Goal: Find specific page/section: Find specific page/section

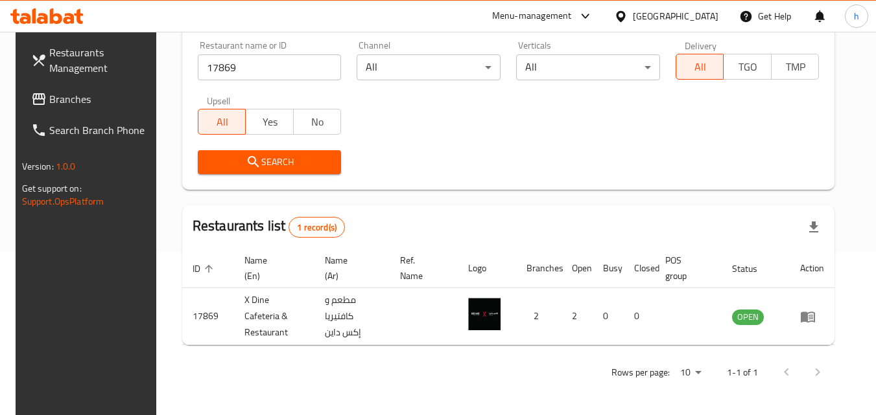
scroll to position [163, 0]
click at [658, 16] on div "[GEOGRAPHIC_DATA]" at bounding box center [675, 16] width 86 height 14
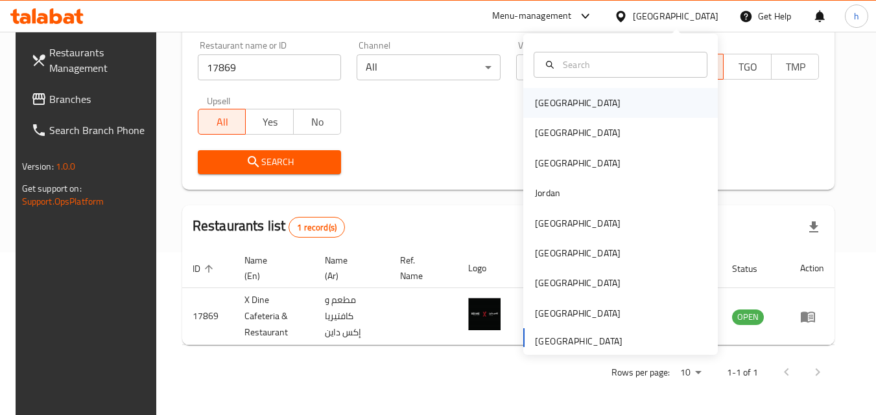
click at [557, 105] on div "[GEOGRAPHIC_DATA]" at bounding box center [577, 103] width 106 height 30
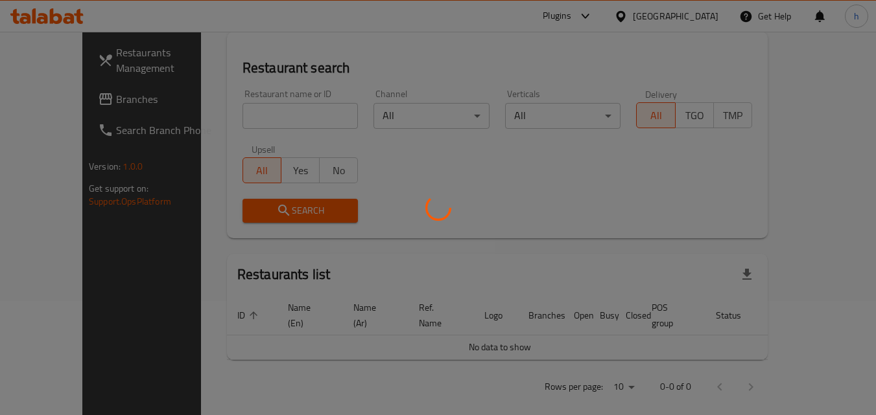
scroll to position [163, 0]
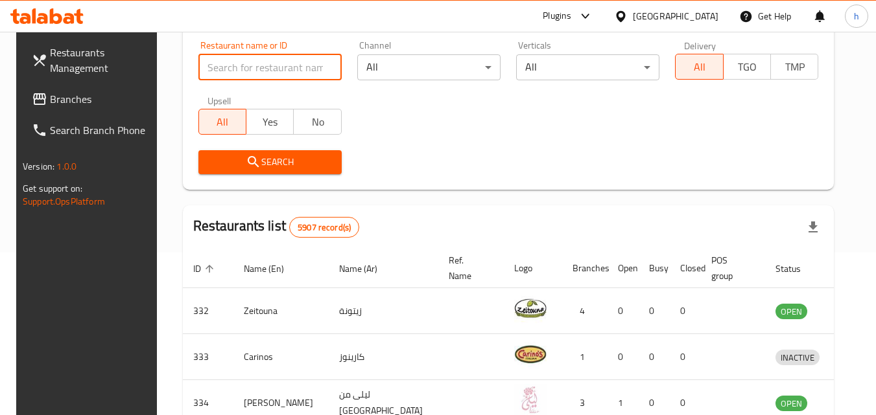
click at [277, 65] on input "search" at bounding box center [269, 67] width 143 height 26
click at [79, 95] on span "Branches" at bounding box center [101, 99] width 102 height 16
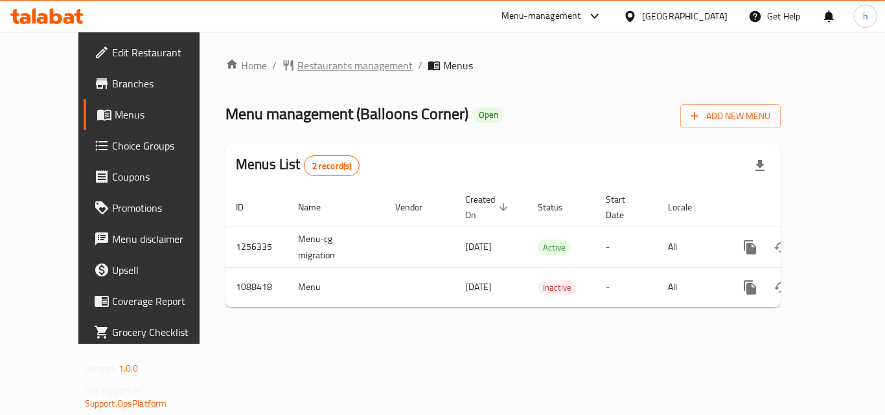
click at [297, 65] on span "Restaurants management" at bounding box center [354, 66] width 115 height 16
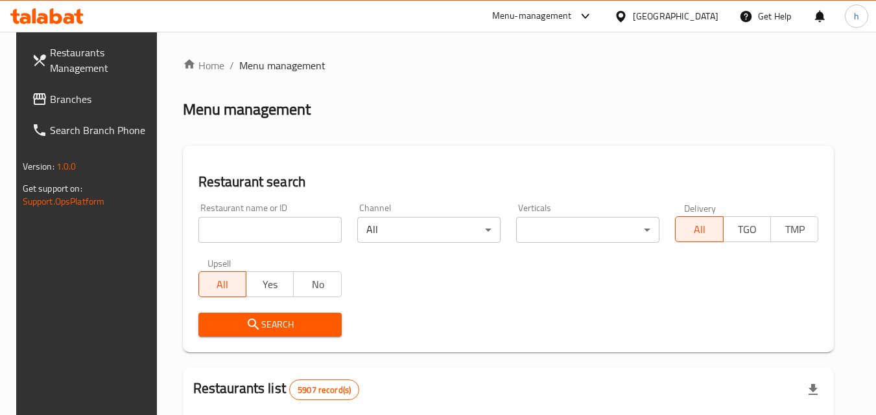
click at [288, 225] on input "search" at bounding box center [269, 230] width 143 height 26
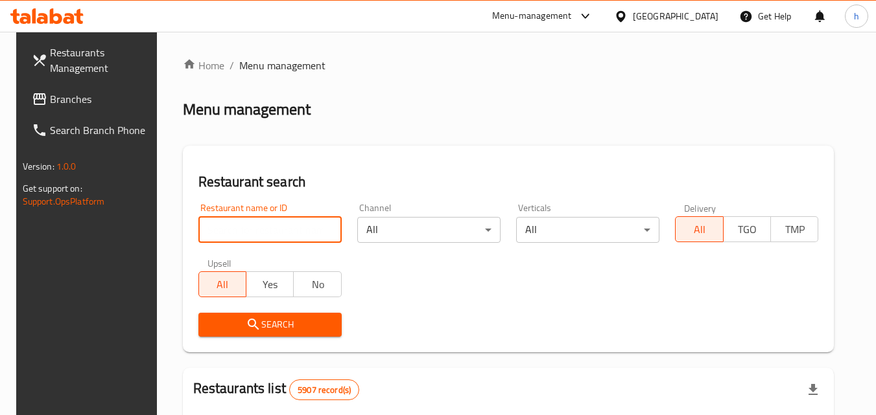
paste input "664755"
type input "664755"
click button "Search" at bounding box center [269, 325] width 143 height 24
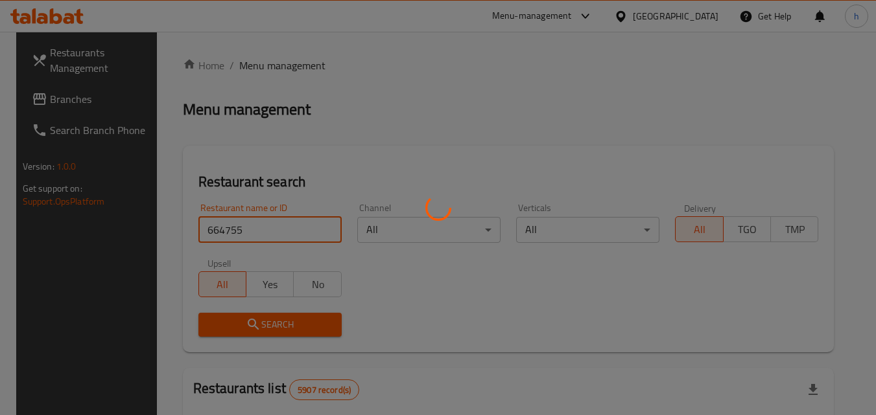
click button "Search" at bounding box center [269, 325] width 143 height 24
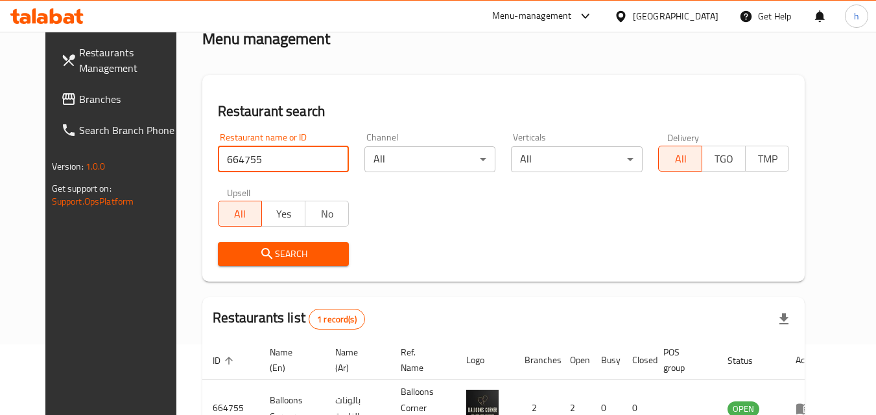
scroll to position [152, 0]
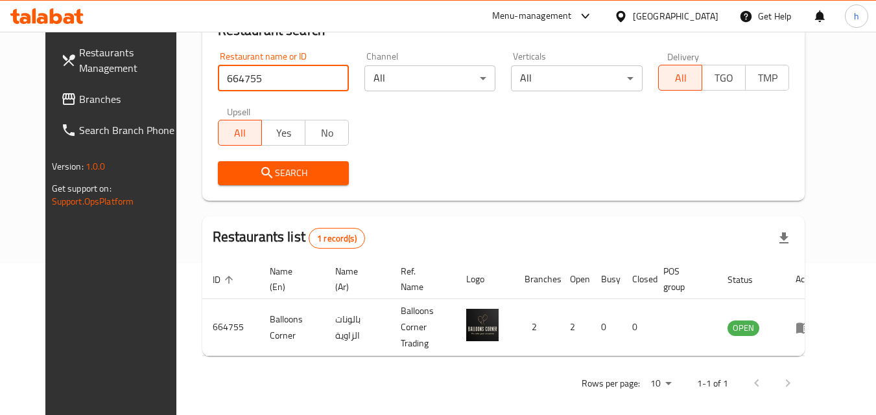
click at [707, 16] on div "[GEOGRAPHIC_DATA]" at bounding box center [675, 16] width 86 height 14
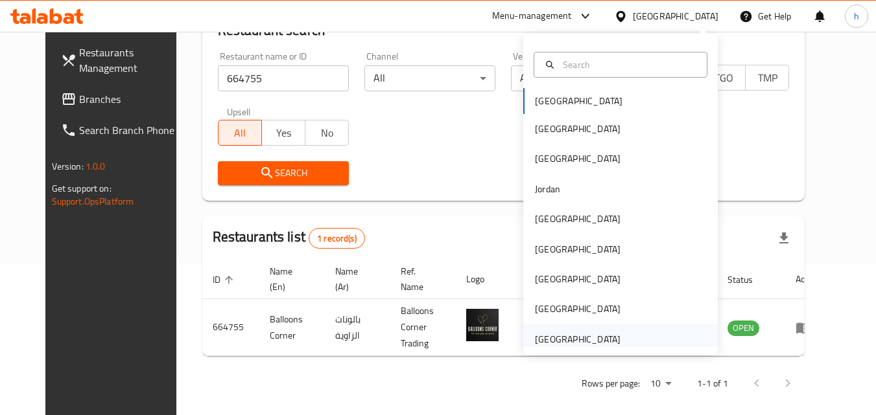
click at [561, 342] on div "[GEOGRAPHIC_DATA]" at bounding box center [578, 339] width 86 height 14
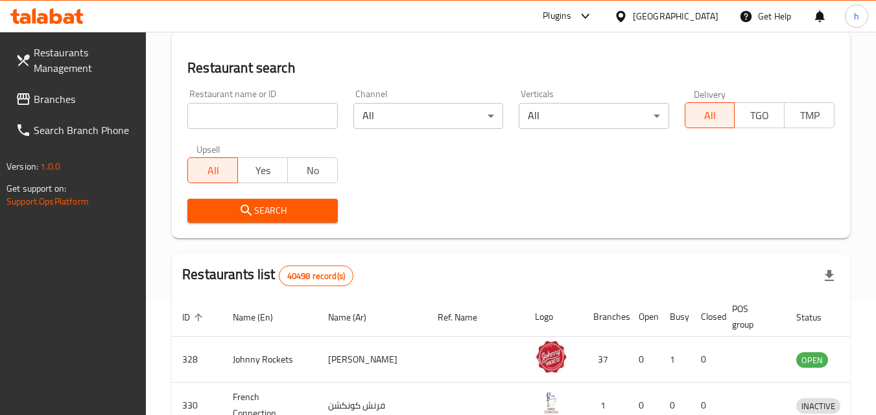
scroll to position [152, 0]
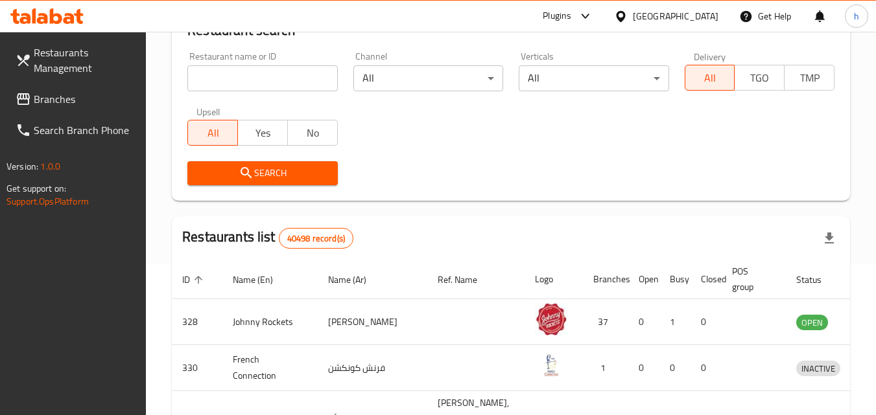
click at [75, 96] on span "Branches" at bounding box center [85, 99] width 102 height 16
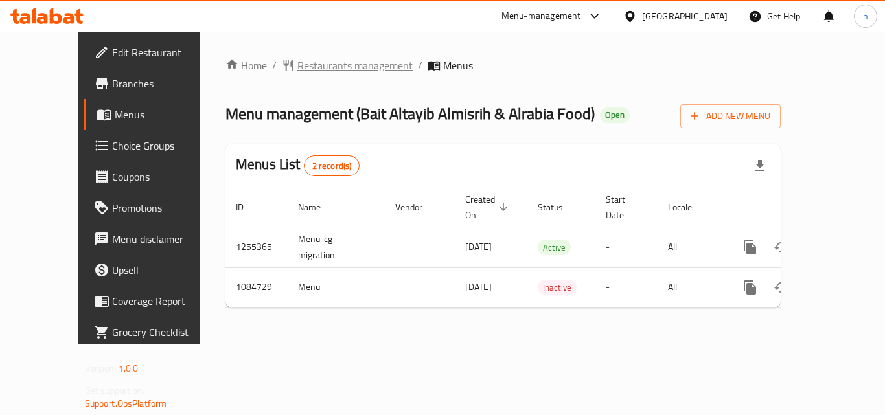
click at [297, 66] on span "Restaurants management" at bounding box center [354, 66] width 115 height 16
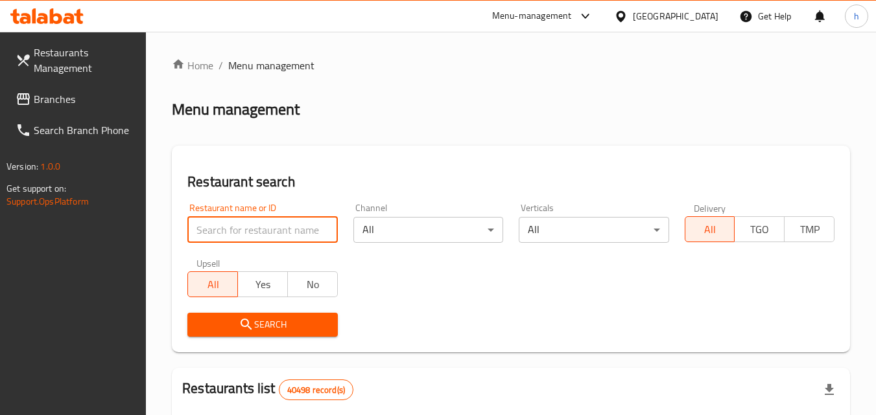
click at [269, 235] on input "search" at bounding box center [262, 230] width 150 height 26
paste input "664570"
type input "664570"
click button "Search" at bounding box center [262, 325] width 150 height 24
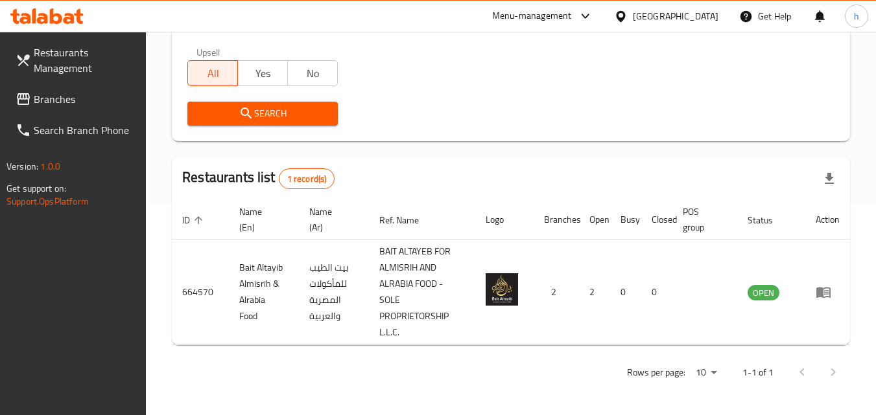
scroll to position [17, 0]
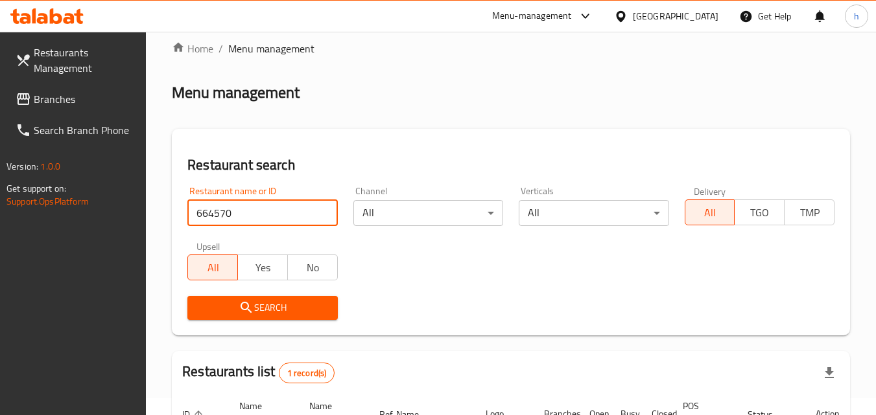
click at [53, 102] on span "Branches" at bounding box center [85, 99] width 102 height 16
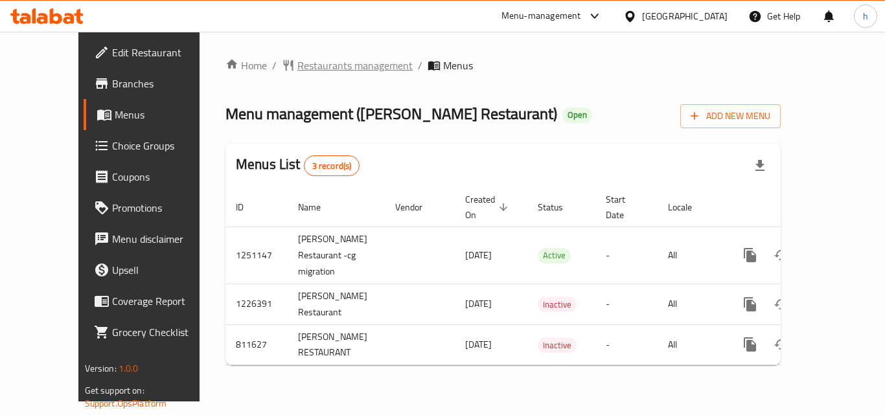
click at [297, 61] on span "Restaurants management" at bounding box center [354, 66] width 115 height 16
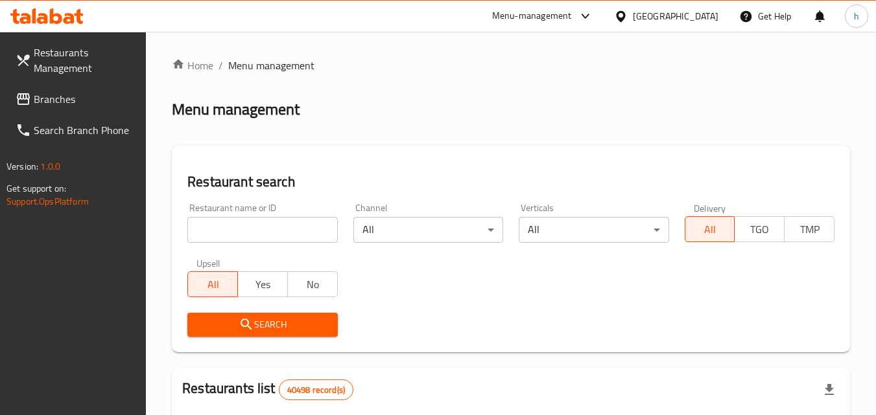
click at [277, 233] on input "search" at bounding box center [262, 230] width 150 height 26
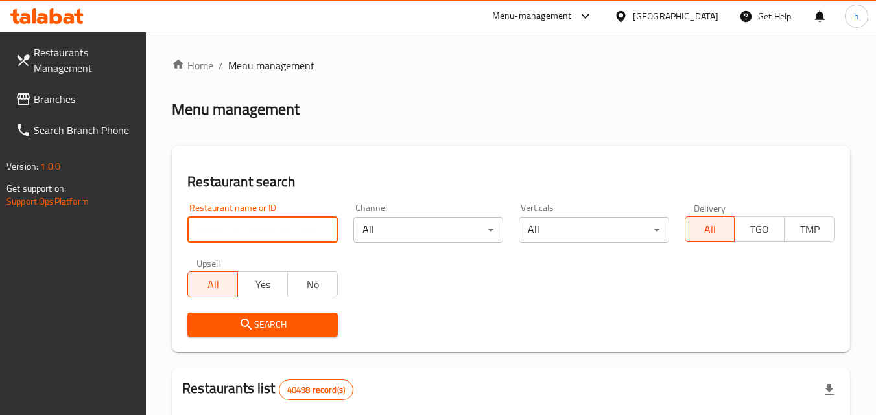
paste input "654608"
type input "654608"
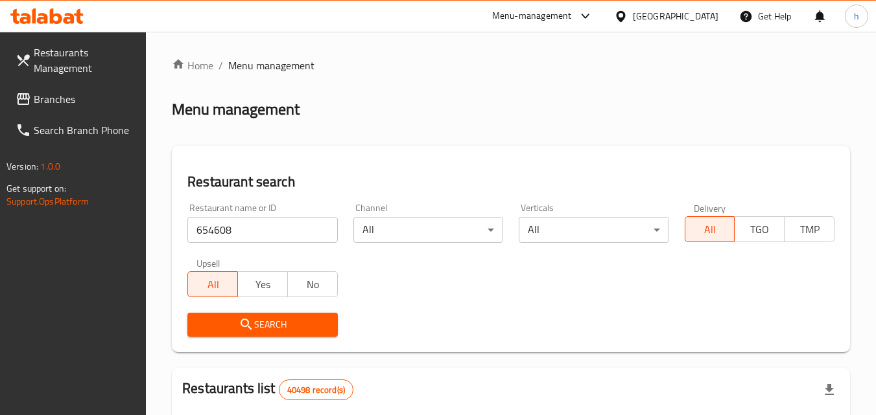
click at [258, 328] on span "Search" at bounding box center [262, 325] width 129 height 16
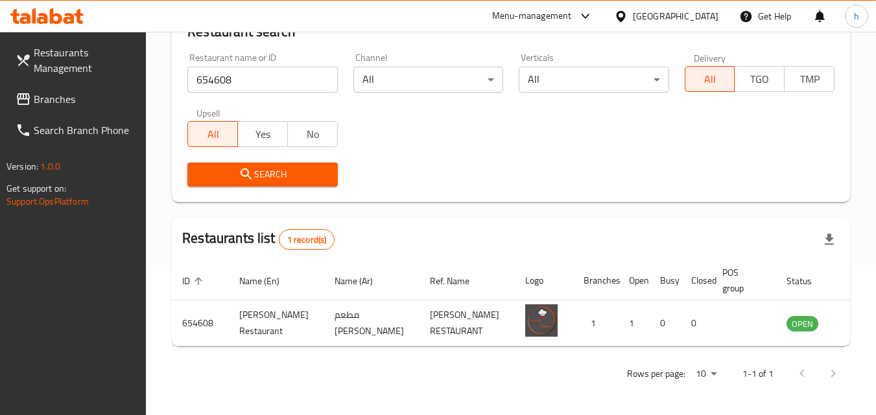
scroll to position [152, 0]
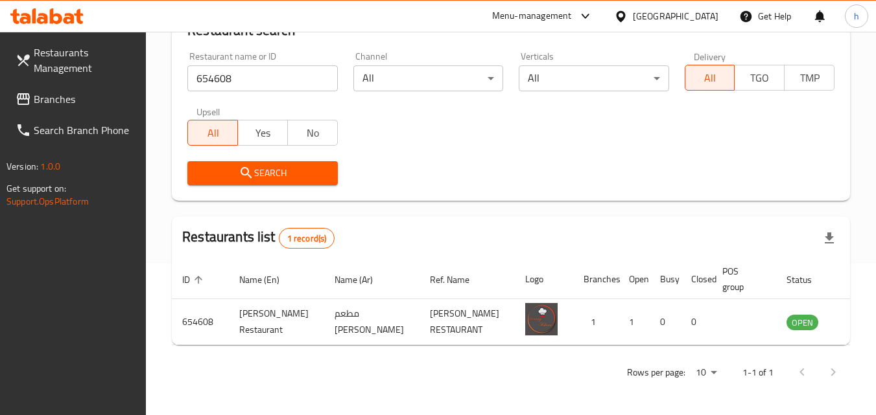
click at [685, 9] on div "[GEOGRAPHIC_DATA]" at bounding box center [675, 16] width 86 height 14
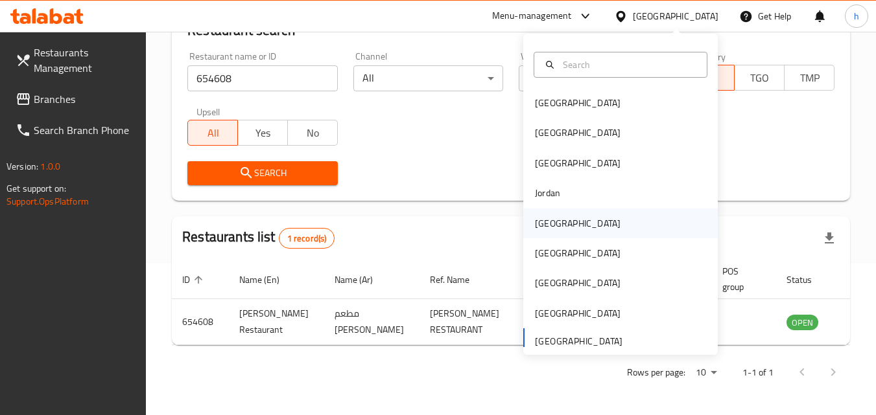
click at [547, 217] on div "[GEOGRAPHIC_DATA]" at bounding box center [578, 223] width 86 height 14
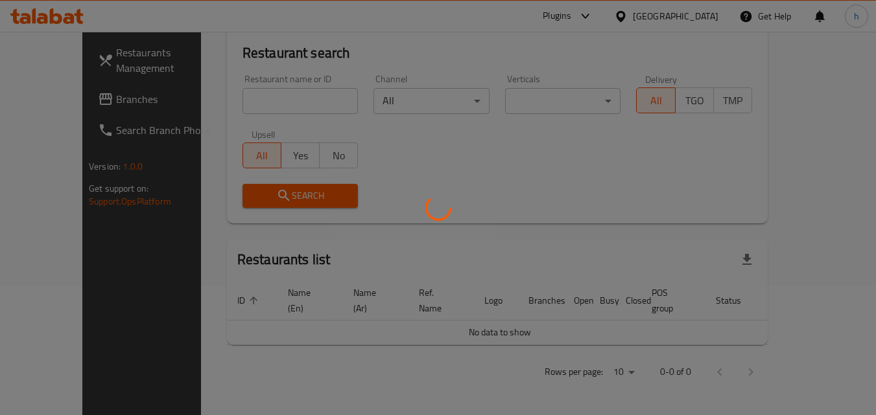
scroll to position [114, 0]
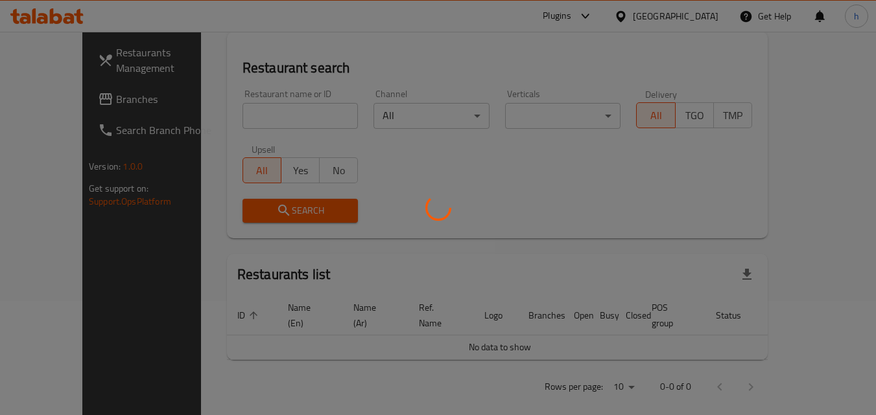
click at [231, 113] on div at bounding box center [438, 207] width 876 height 415
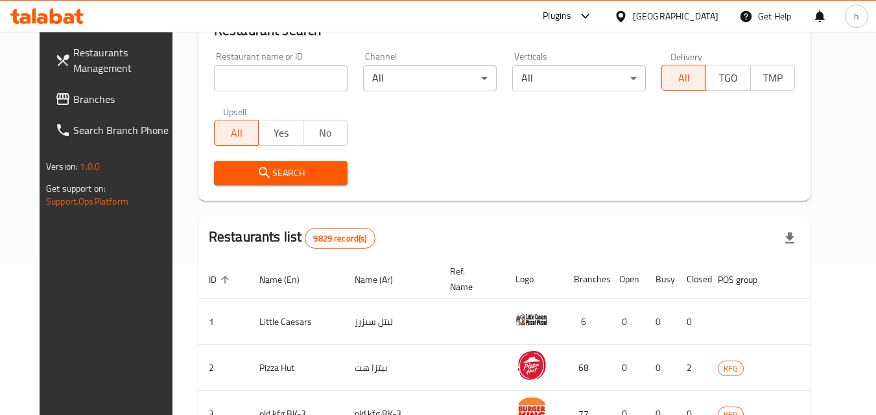
click at [252, 81] on input "search" at bounding box center [280, 78] width 133 height 26
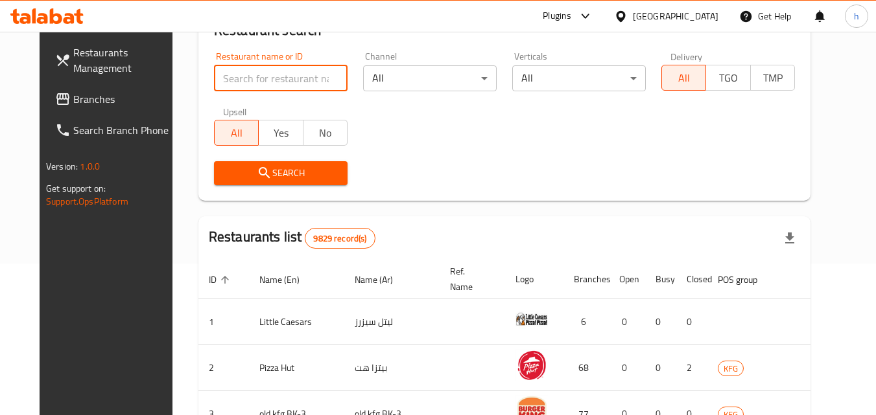
click at [82, 103] on span "Branches" at bounding box center [124, 99] width 102 height 16
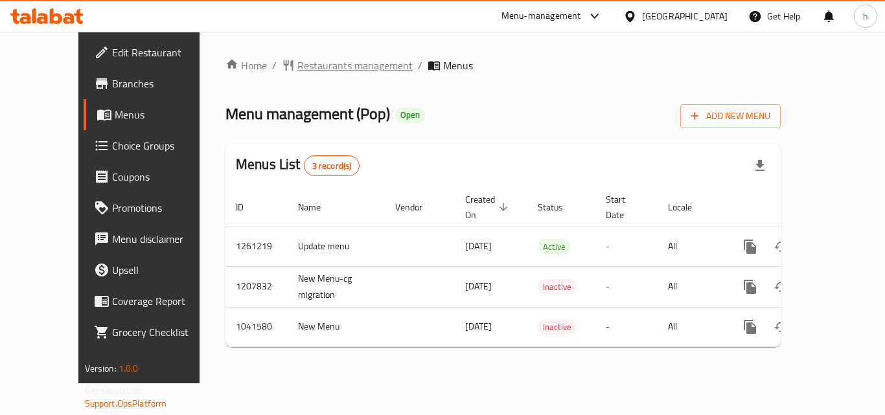
click at [320, 69] on span "Restaurants management" at bounding box center [354, 66] width 115 height 16
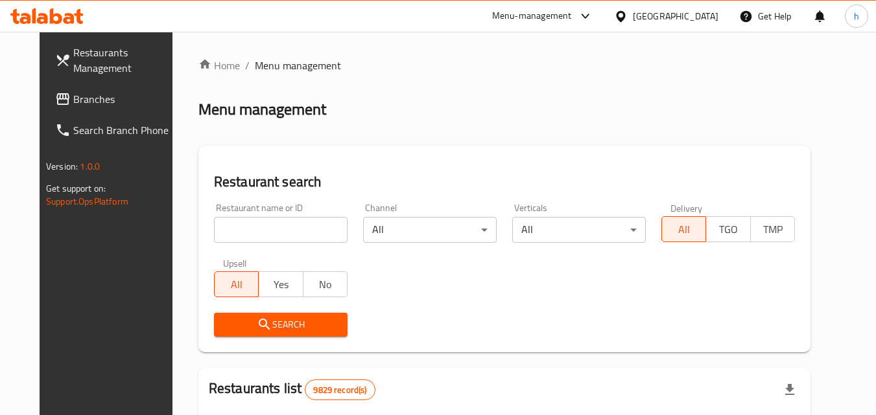
click at [281, 223] on input "search" at bounding box center [280, 230] width 133 height 26
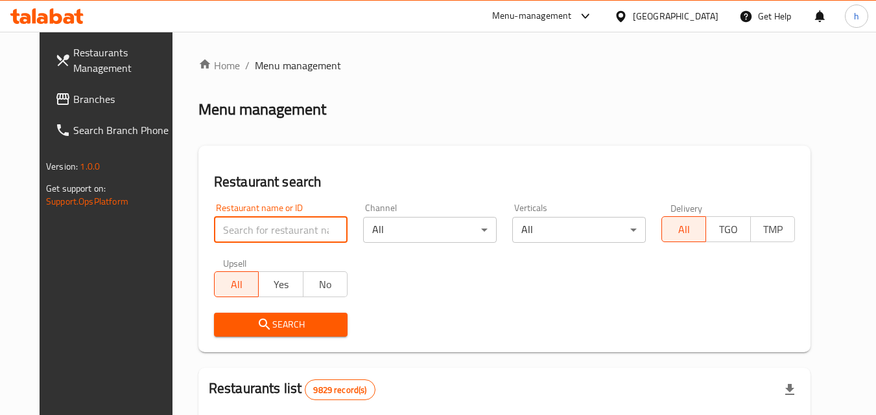
paste input "662140"
type input "662140"
click button "Search" at bounding box center [280, 325] width 133 height 24
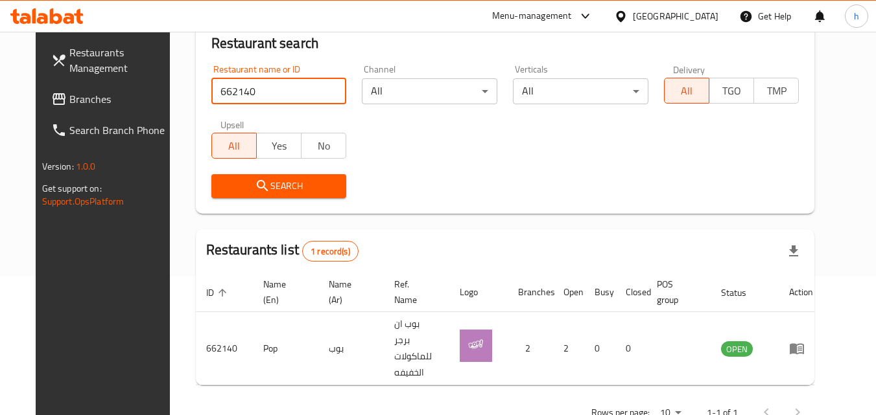
scroll to position [152, 0]
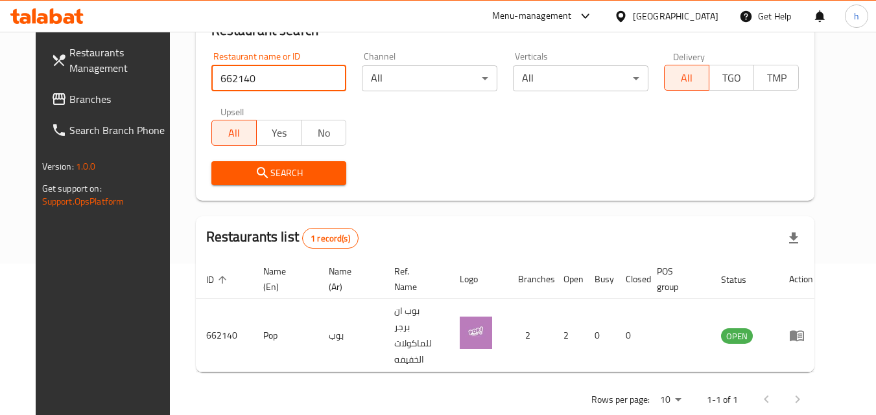
click at [69, 103] on span "Branches" at bounding box center [120, 99] width 102 height 16
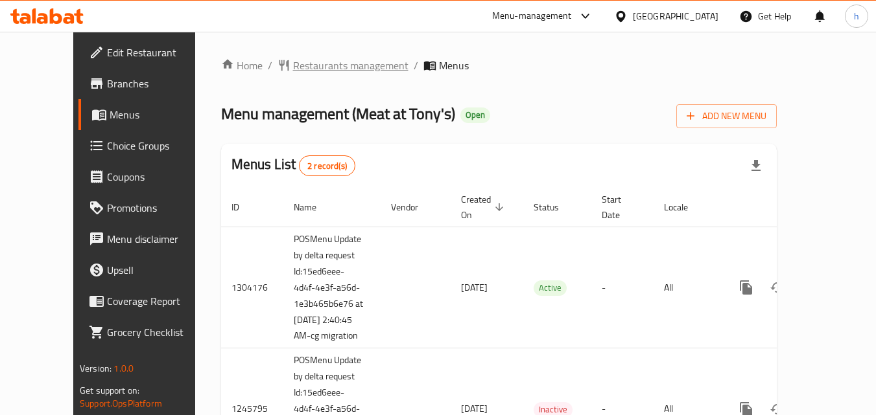
click at [293, 67] on span "Restaurants management" at bounding box center [350, 66] width 115 height 16
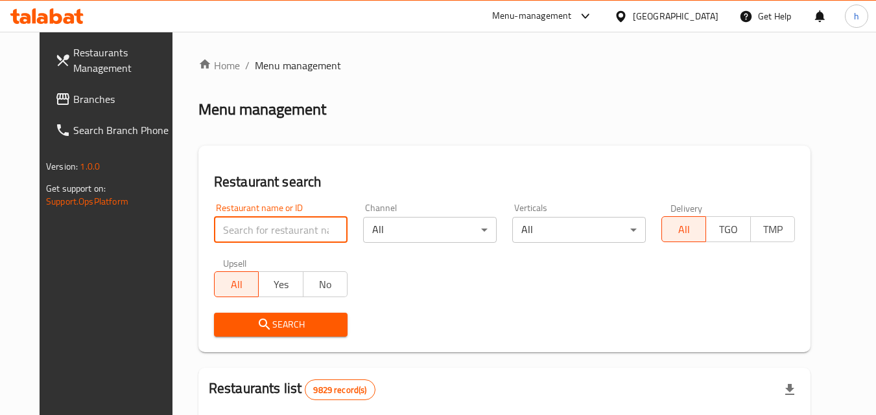
click input "search"
paste input "682765"
type input "682765"
click button "Search"
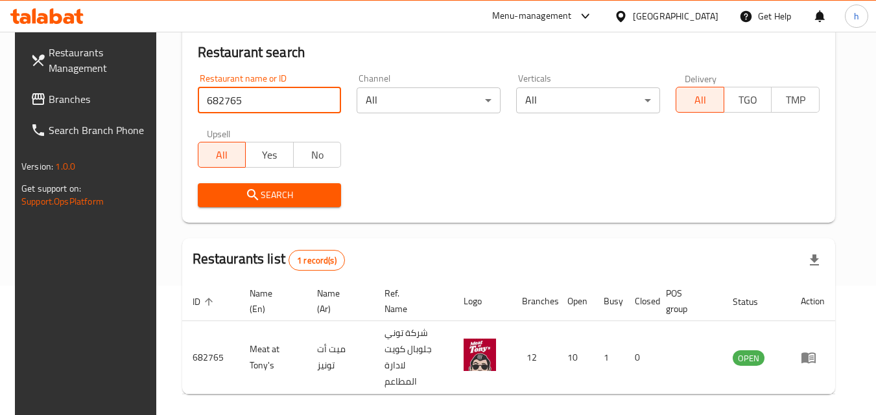
scroll to position [163, 0]
